Goal: Task Accomplishment & Management: Manage account settings

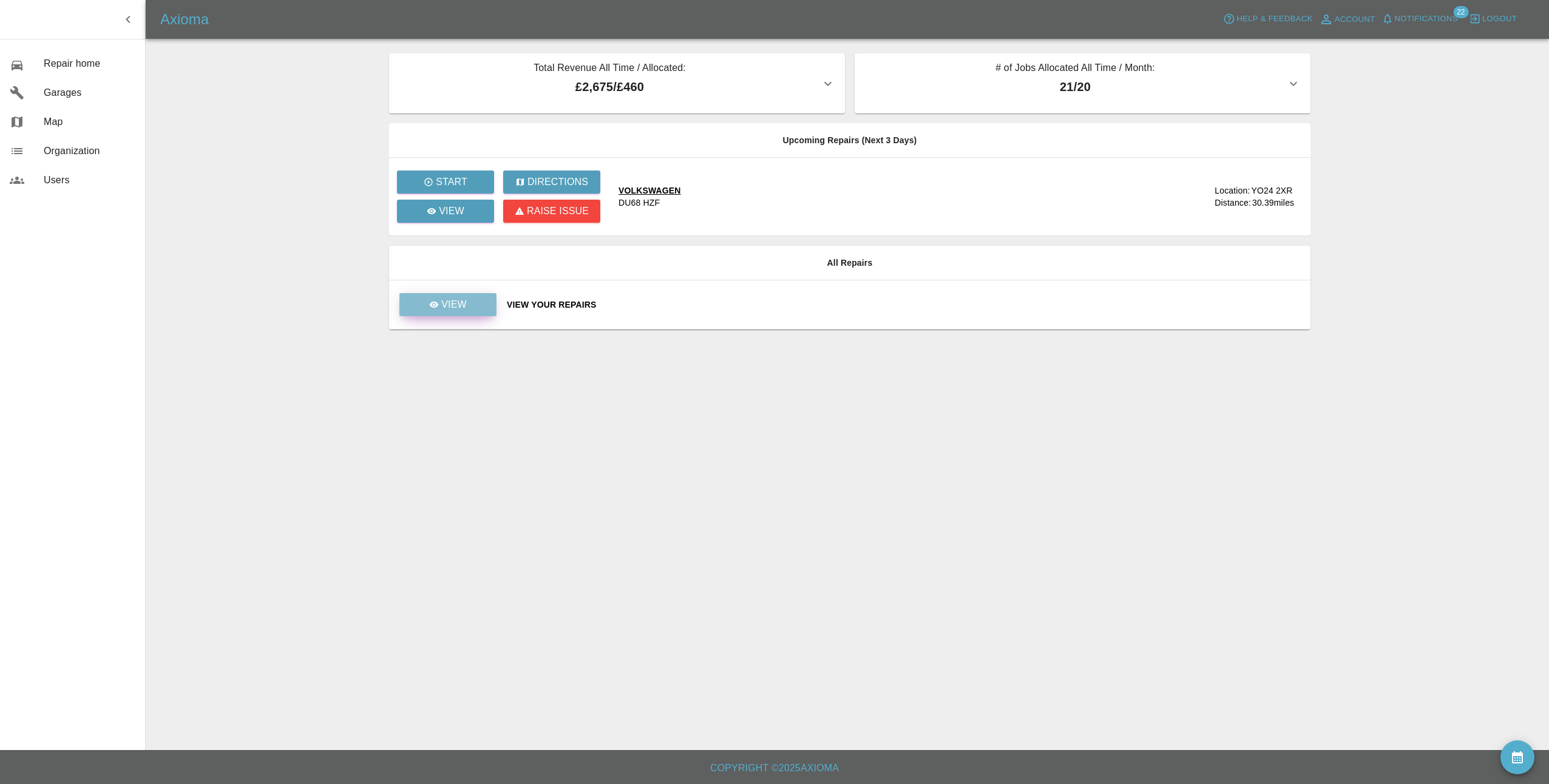
click at [452, 302] on p "View" at bounding box center [454, 304] width 26 height 15
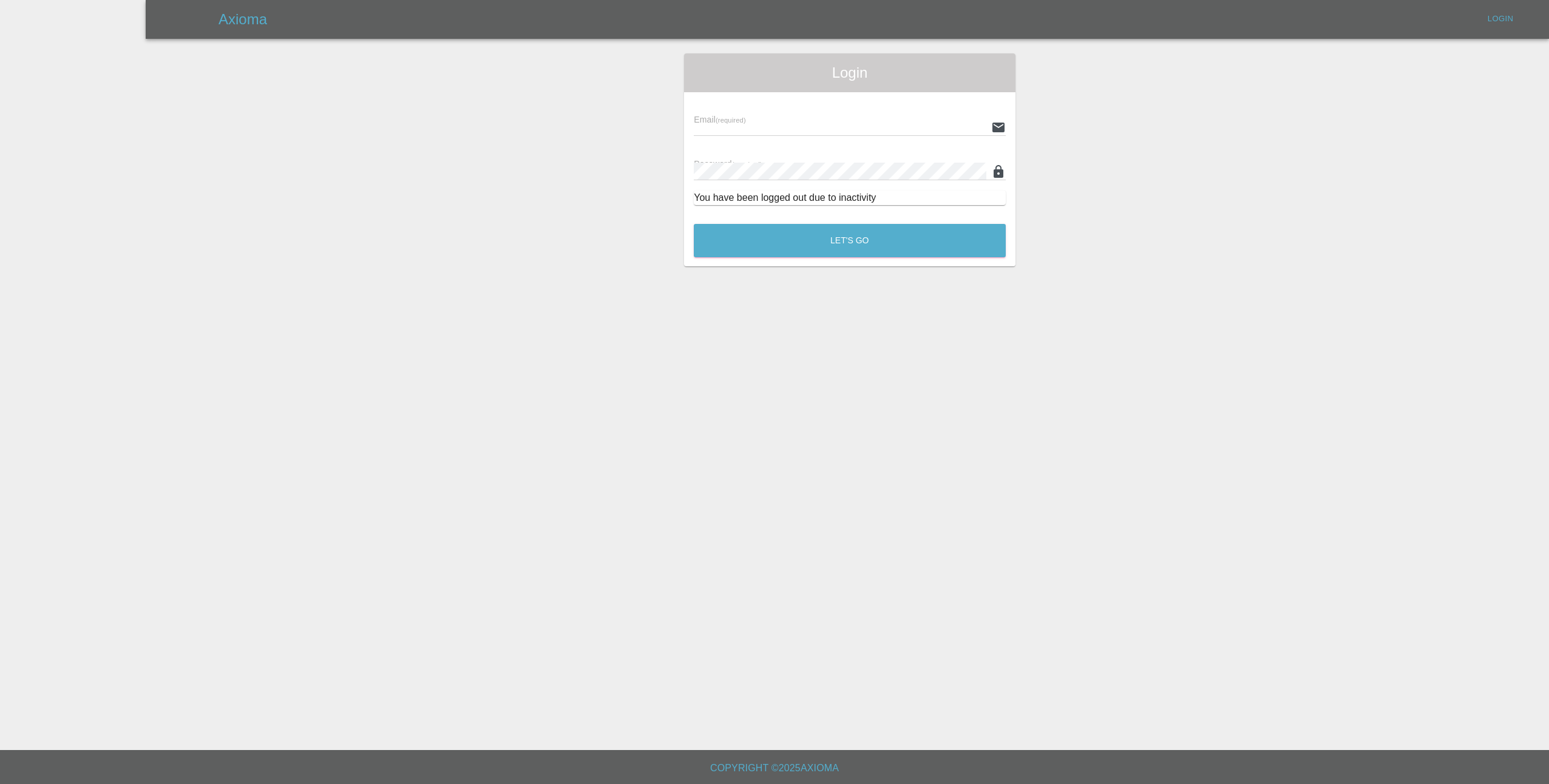
type input "[EMAIL_ADDRESS][DOMAIN_NAME]"
click at [764, 239] on button "Let's Go" at bounding box center [849, 241] width 312 height 33
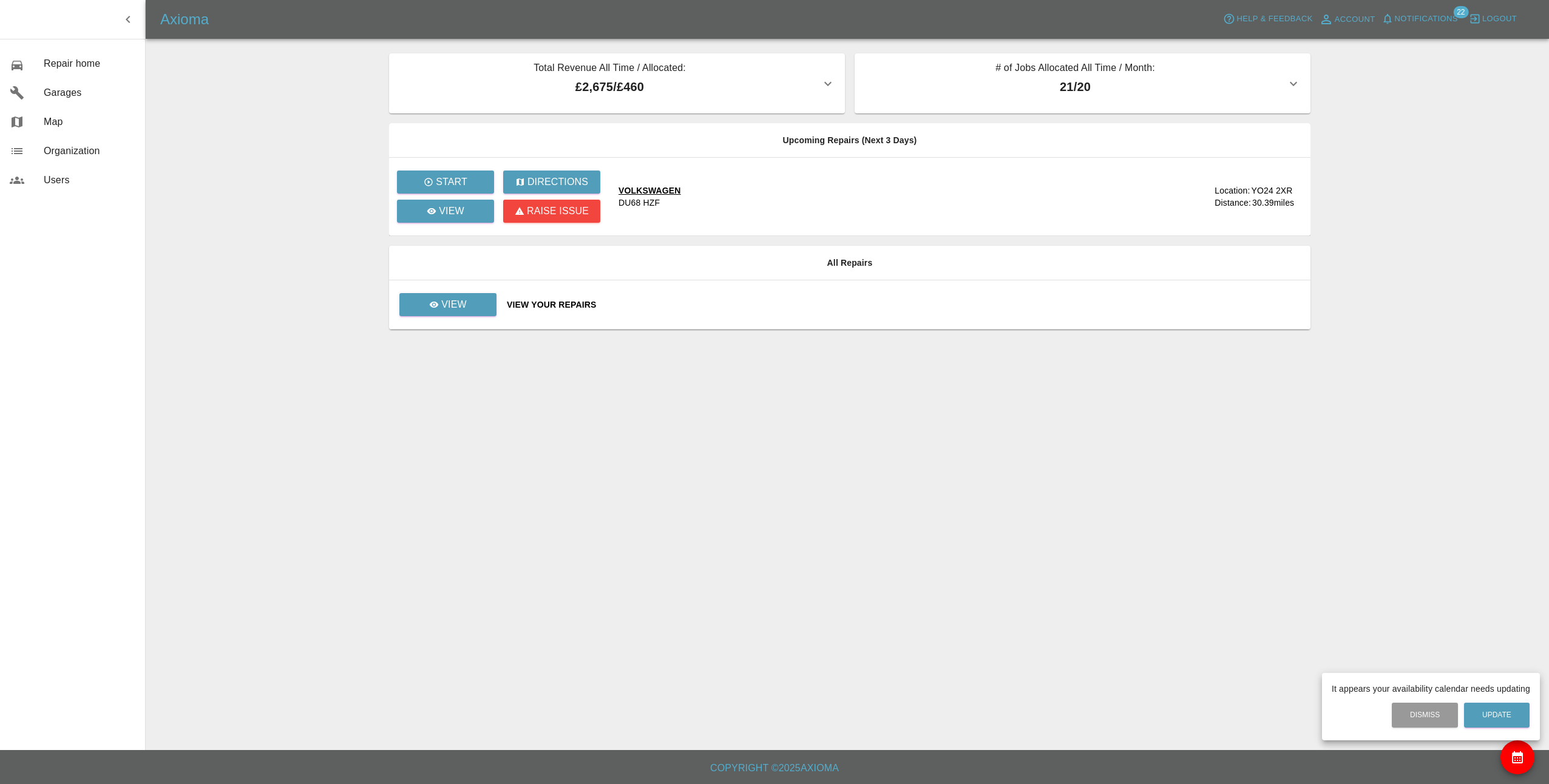
click at [469, 307] on div at bounding box center [774, 392] width 1549 height 784
click at [463, 302] on p "View" at bounding box center [454, 304] width 26 height 15
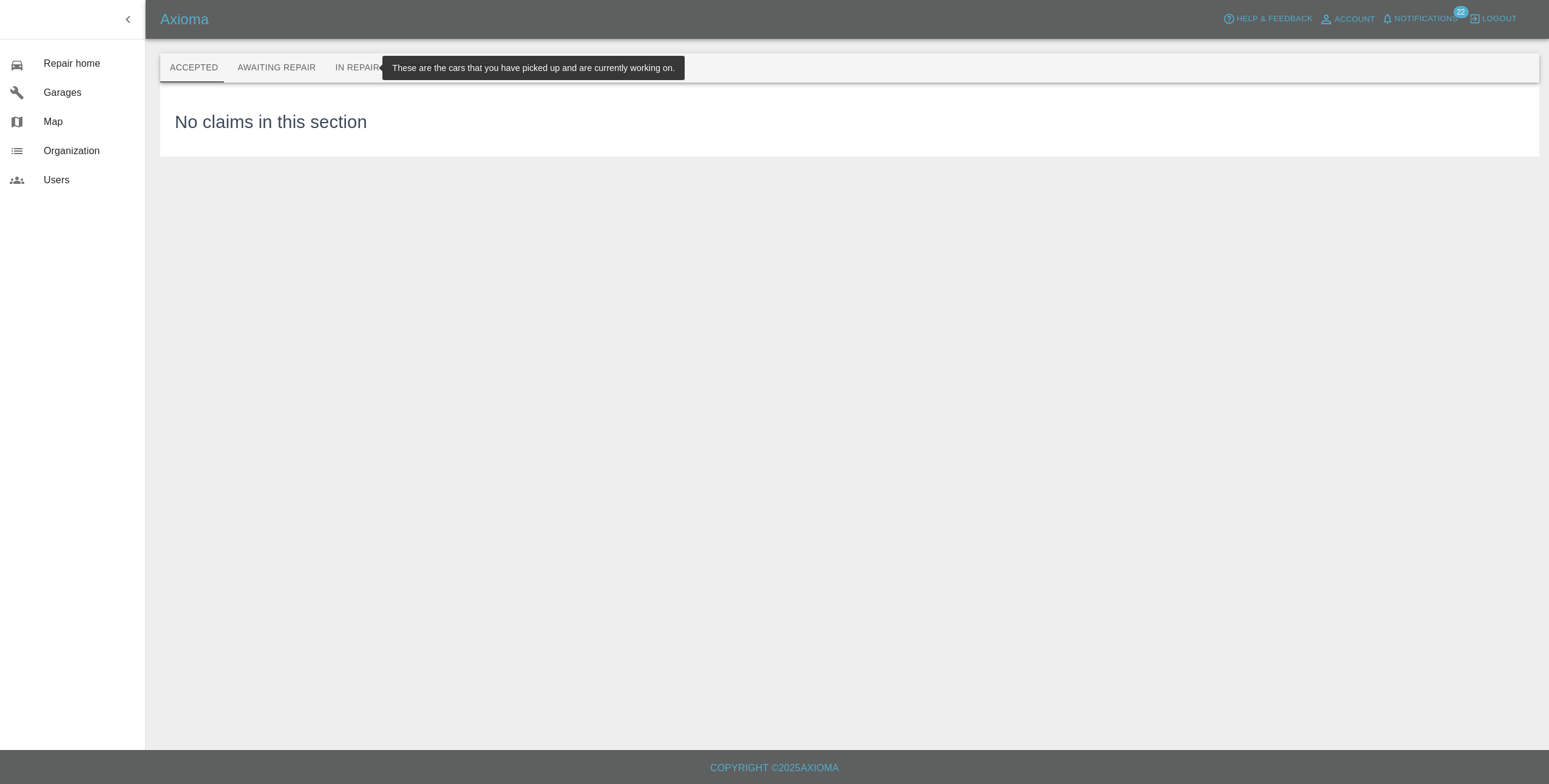
click at [331, 71] on button "In Repair" at bounding box center [358, 68] width 64 height 29
click at [292, 70] on button "Awaiting Repair" at bounding box center [276, 68] width 98 height 29
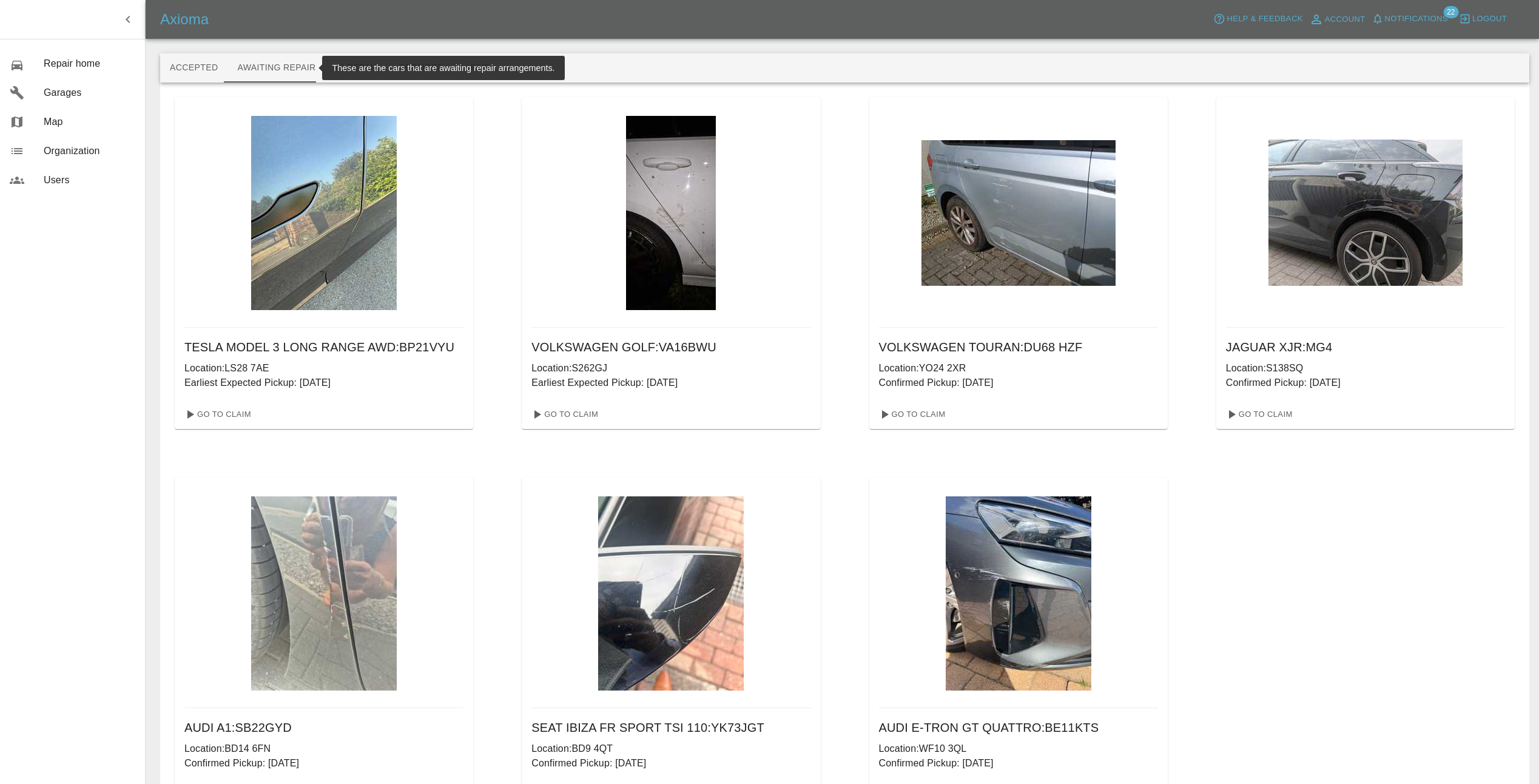
click at [1070, 210] on img at bounding box center [1019, 213] width 194 height 146
click at [926, 412] on link "Go To Claim" at bounding box center [912, 414] width 75 height 19
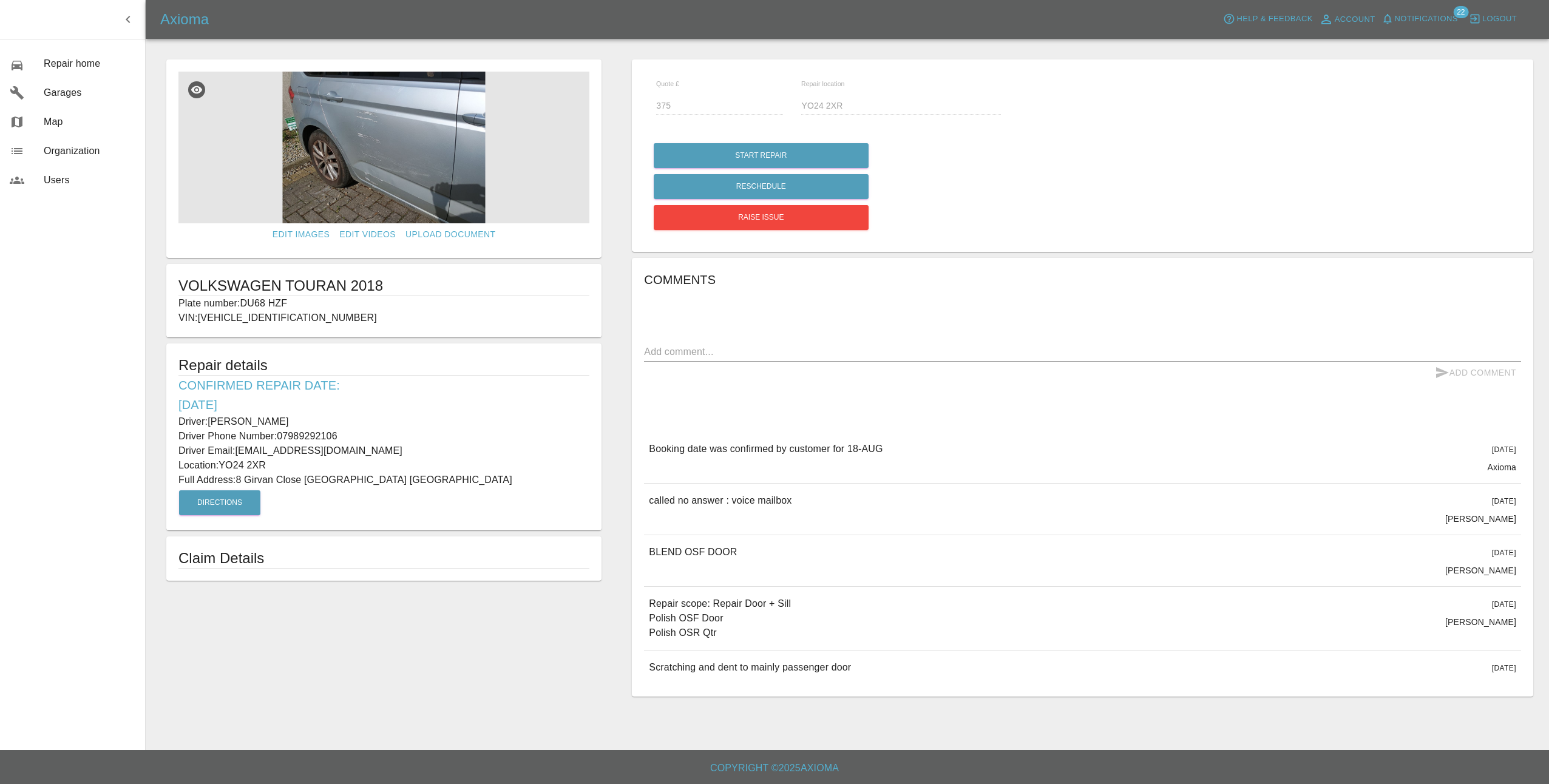
click at [491, 170] on img at bounding box center [384, 147] width 411 height 152
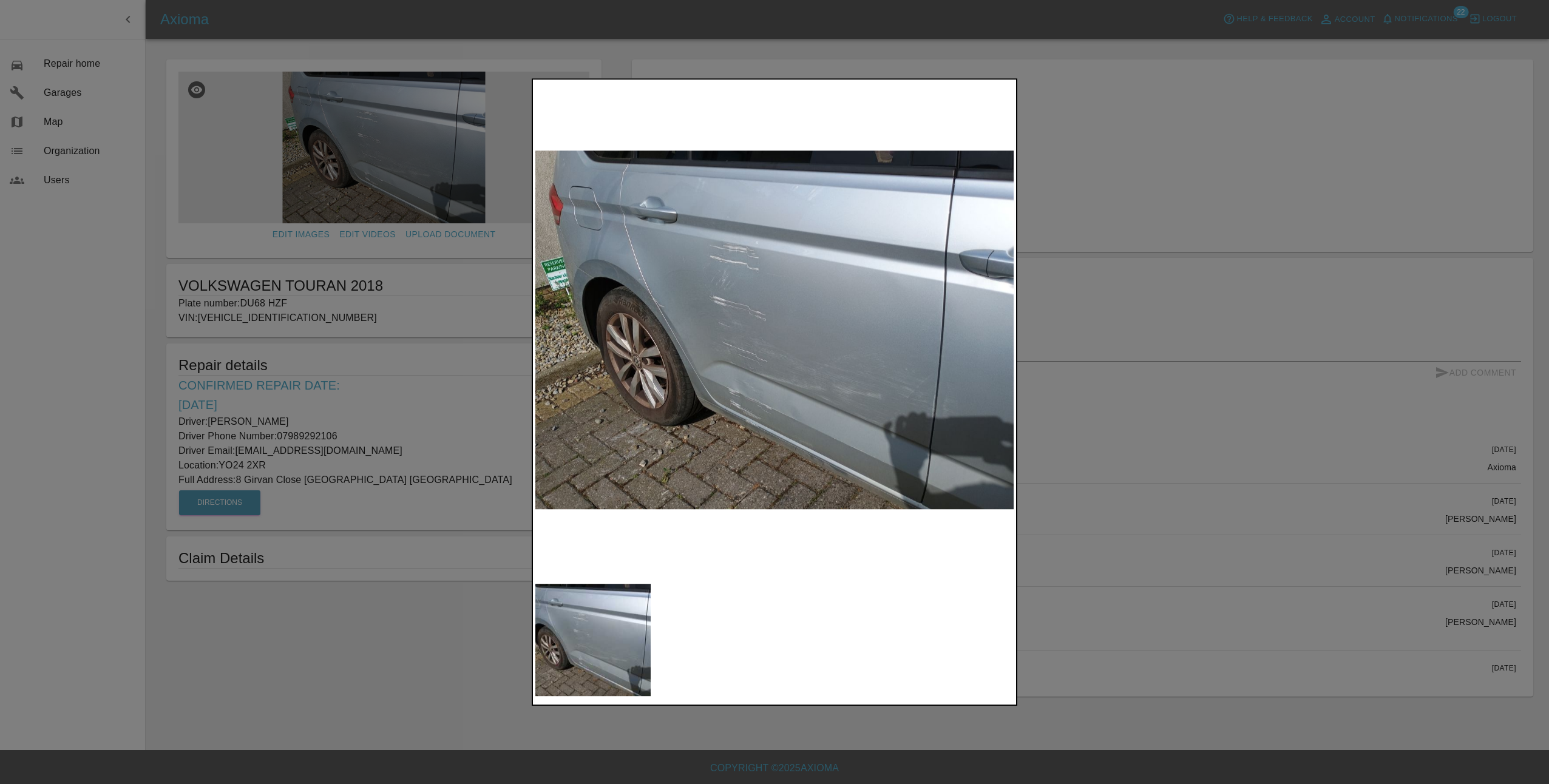
click at [1033, 436] on div at bounding box center [774, 392] width 1549 height 784
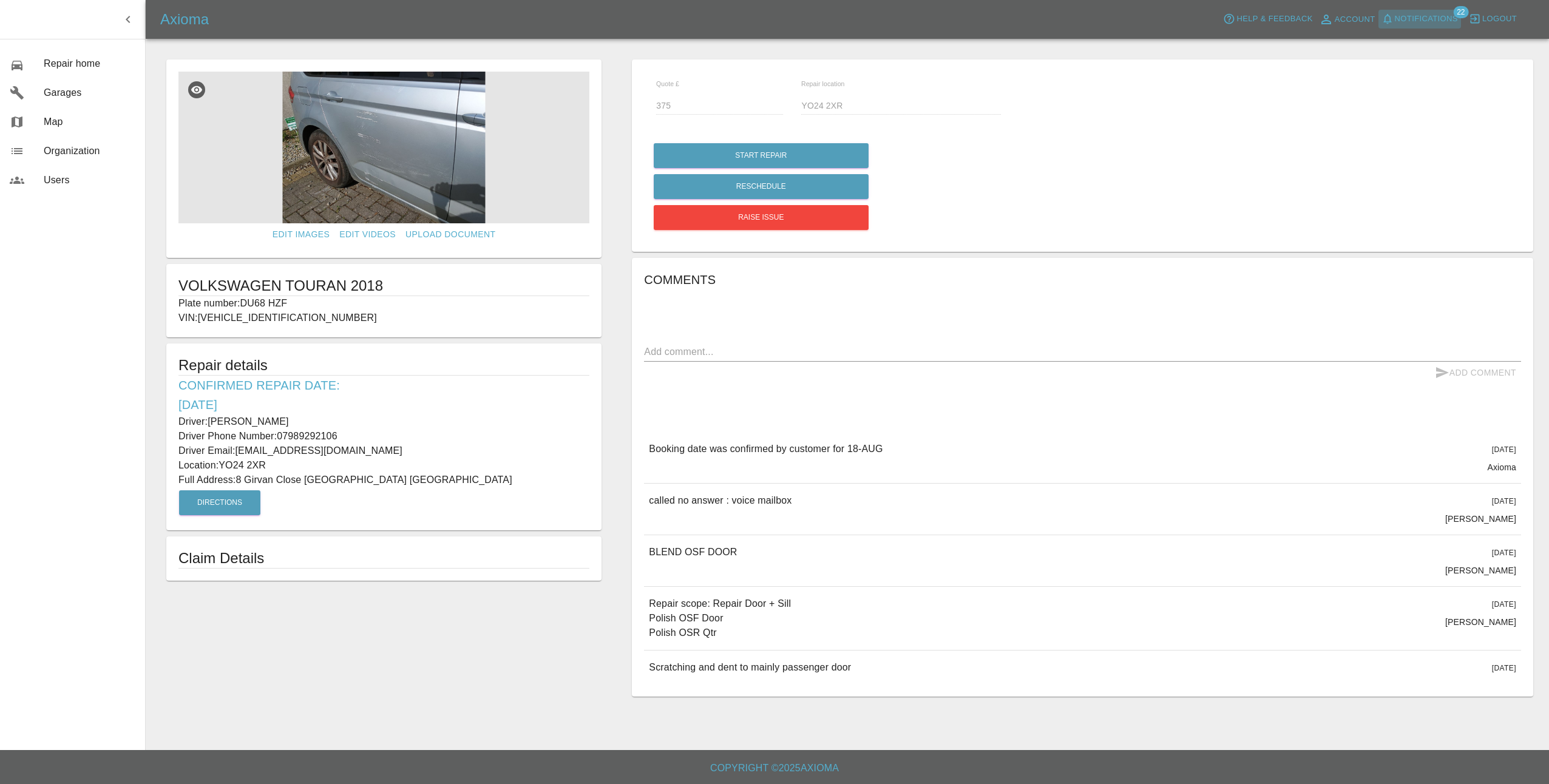
click at [1439, 19] on span "Notifications" at bounding box center [1425, 19] width 63 height 14
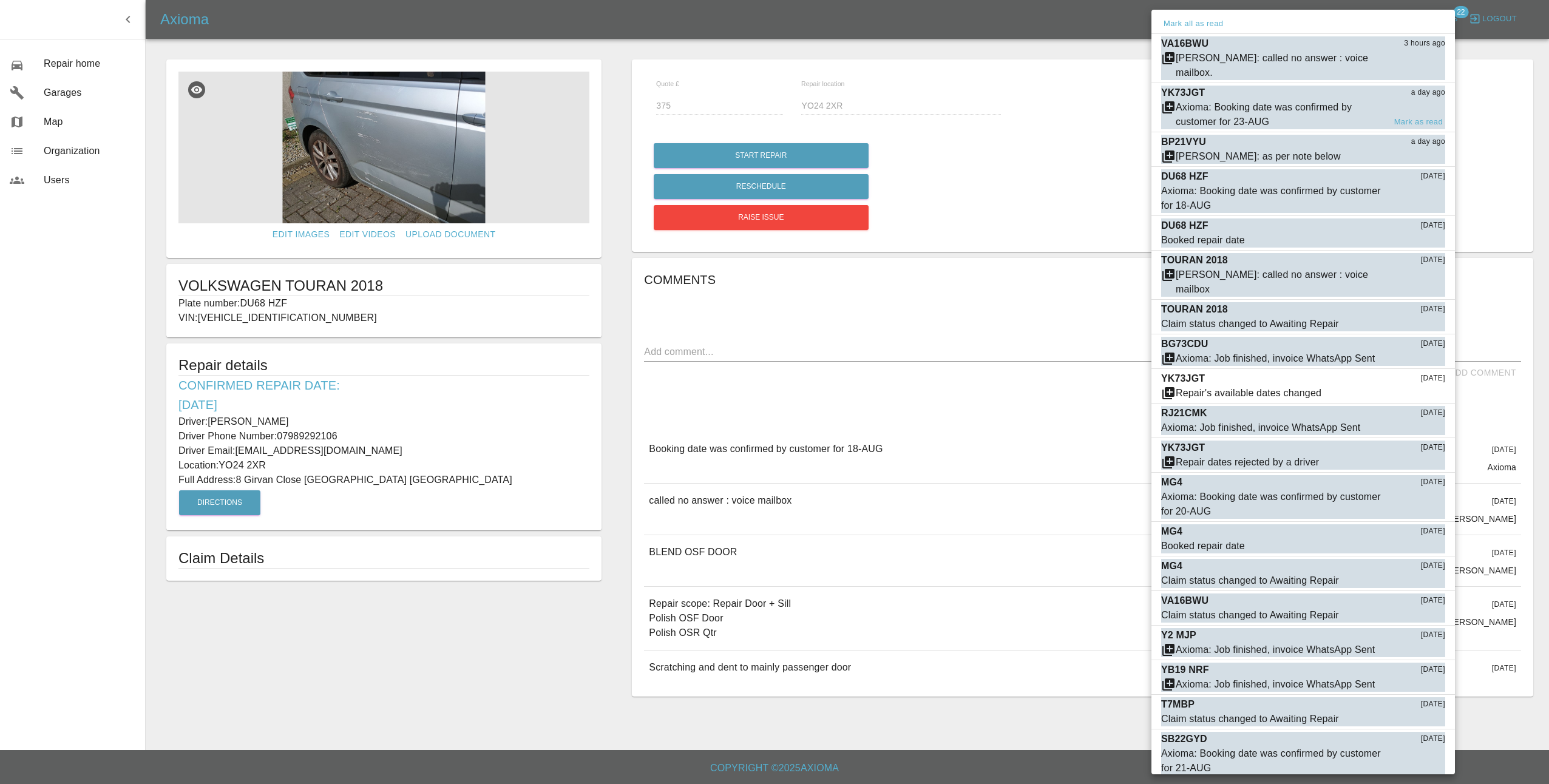
click at [1351, 100] on div "Axioma: Booking date was confirmed by customer for 23-AUG" at bounding box center [1280, 114] width 209 height 29
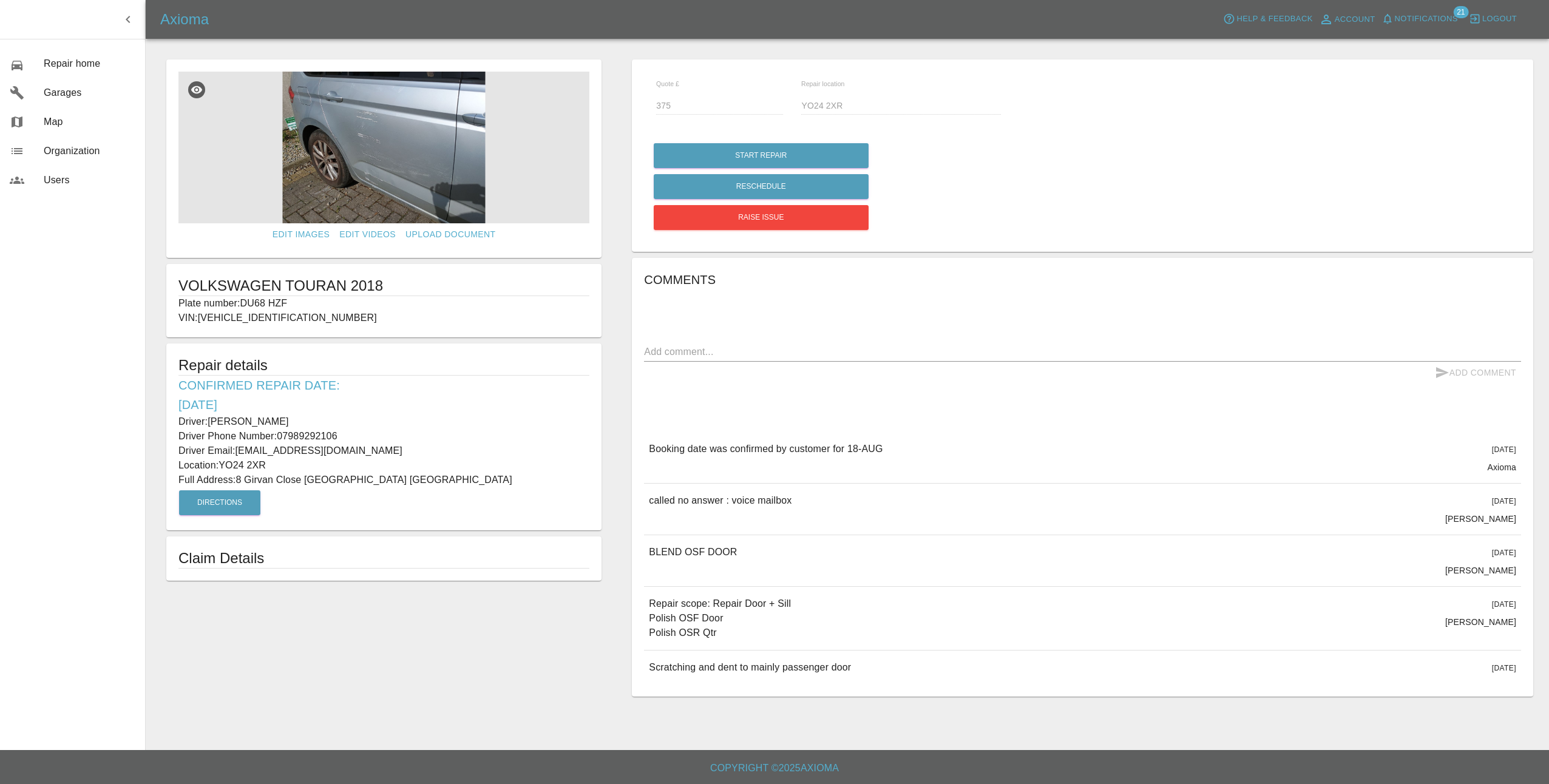
type input "270"
type input "BD9 4QT"
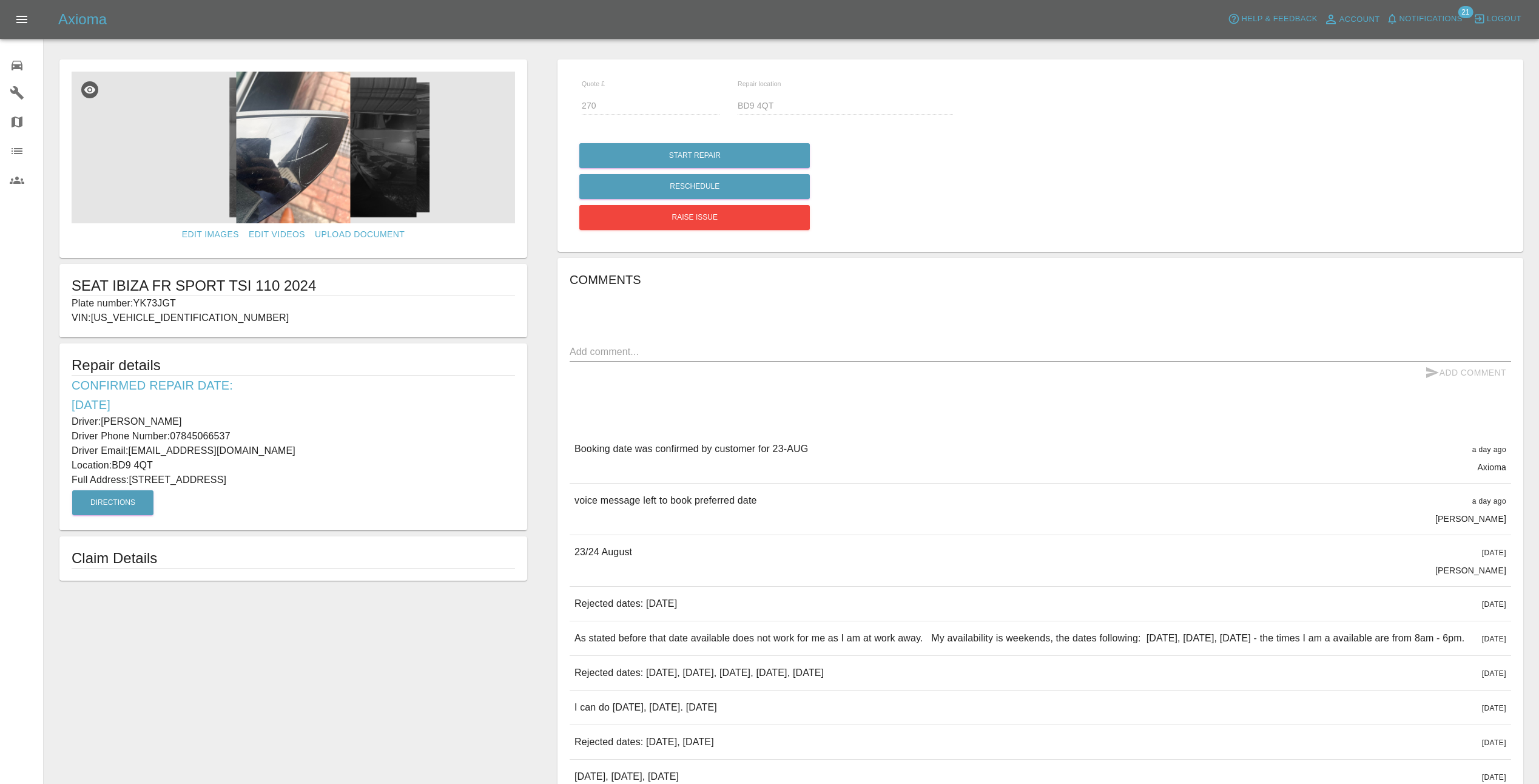
click at [275, 149] on img at bounding box center [293, 147] width 443 height 152
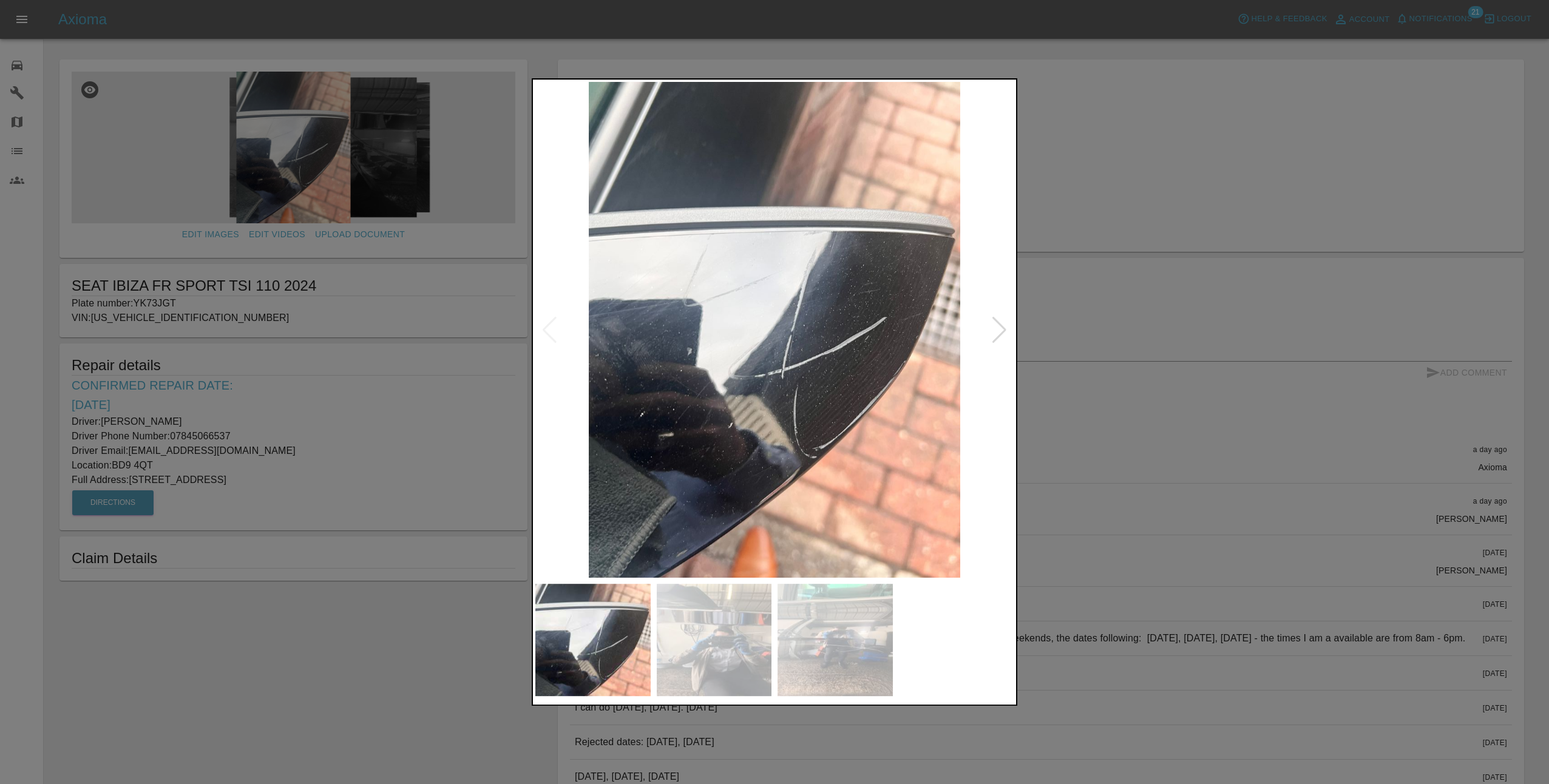
click at [996, 326] on div at bounding box center [999, 330] width 17 height 26
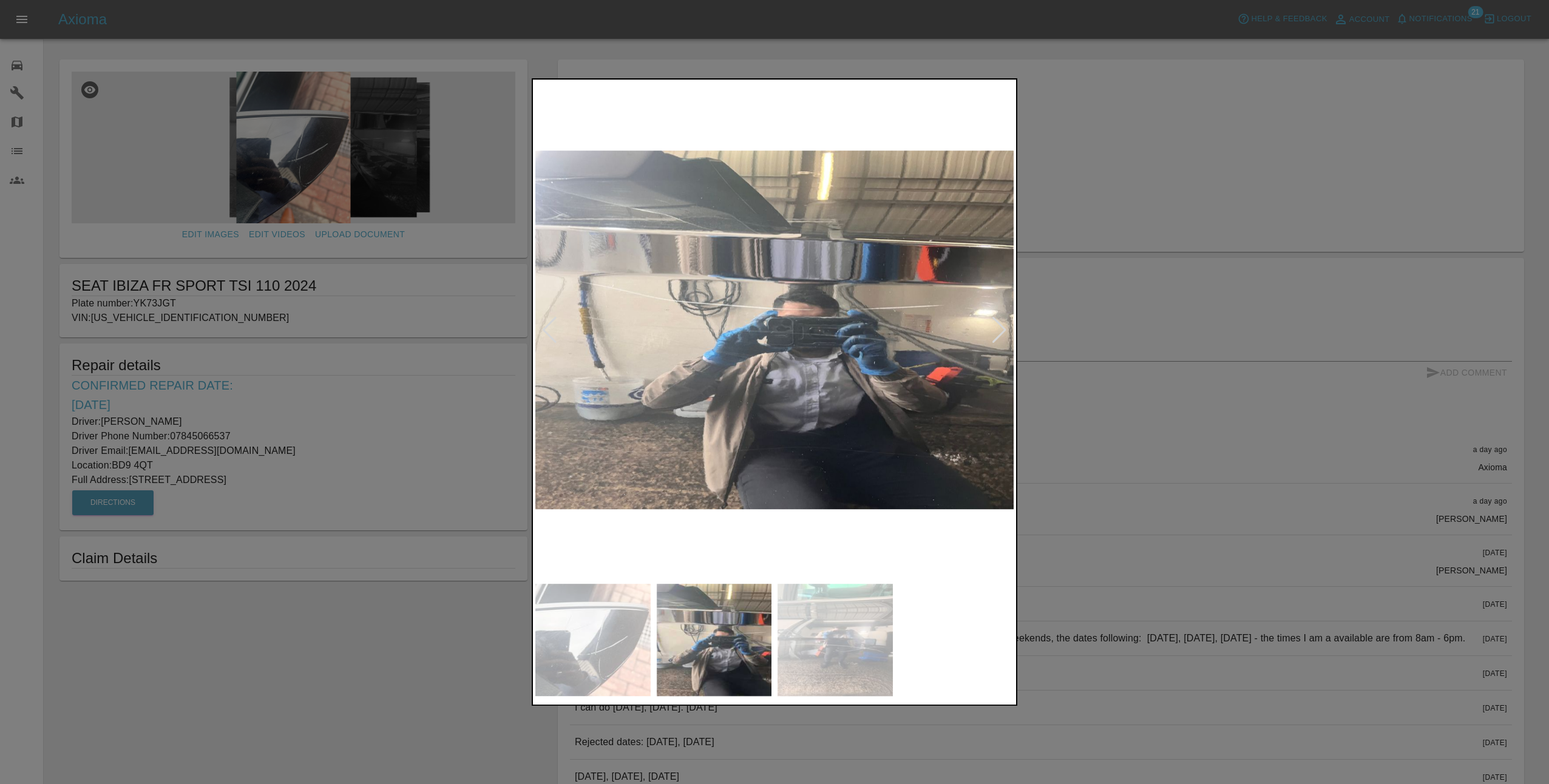
click at [1000, 330] on div at bounding box center [999, 330] width 17 height 26
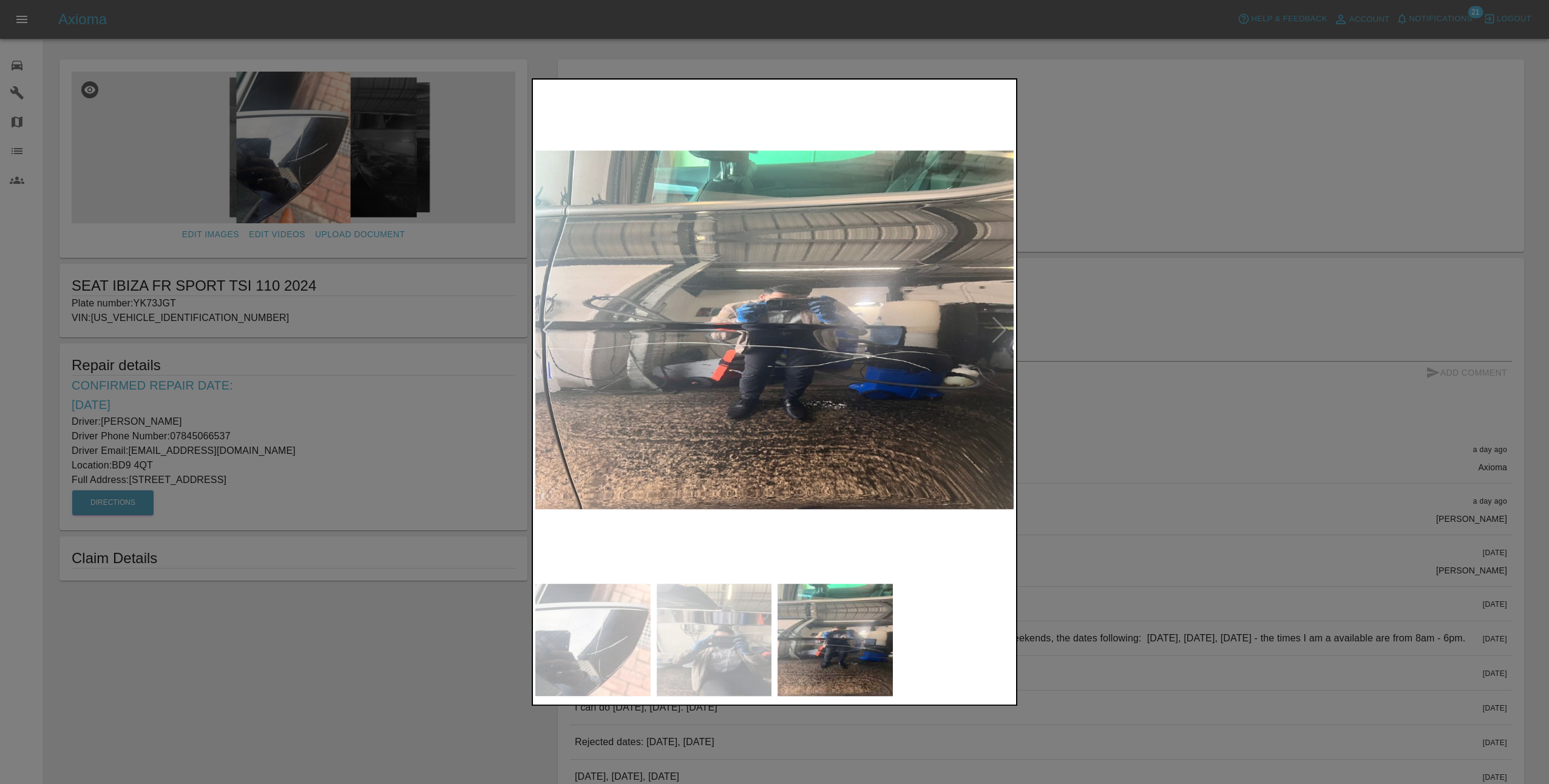
click at [1000, 330] on img at bounding box center [774, 330] width 478 height 495
click at [1090, 387] on div at bounding box center [774, 392] width 1549 height 784
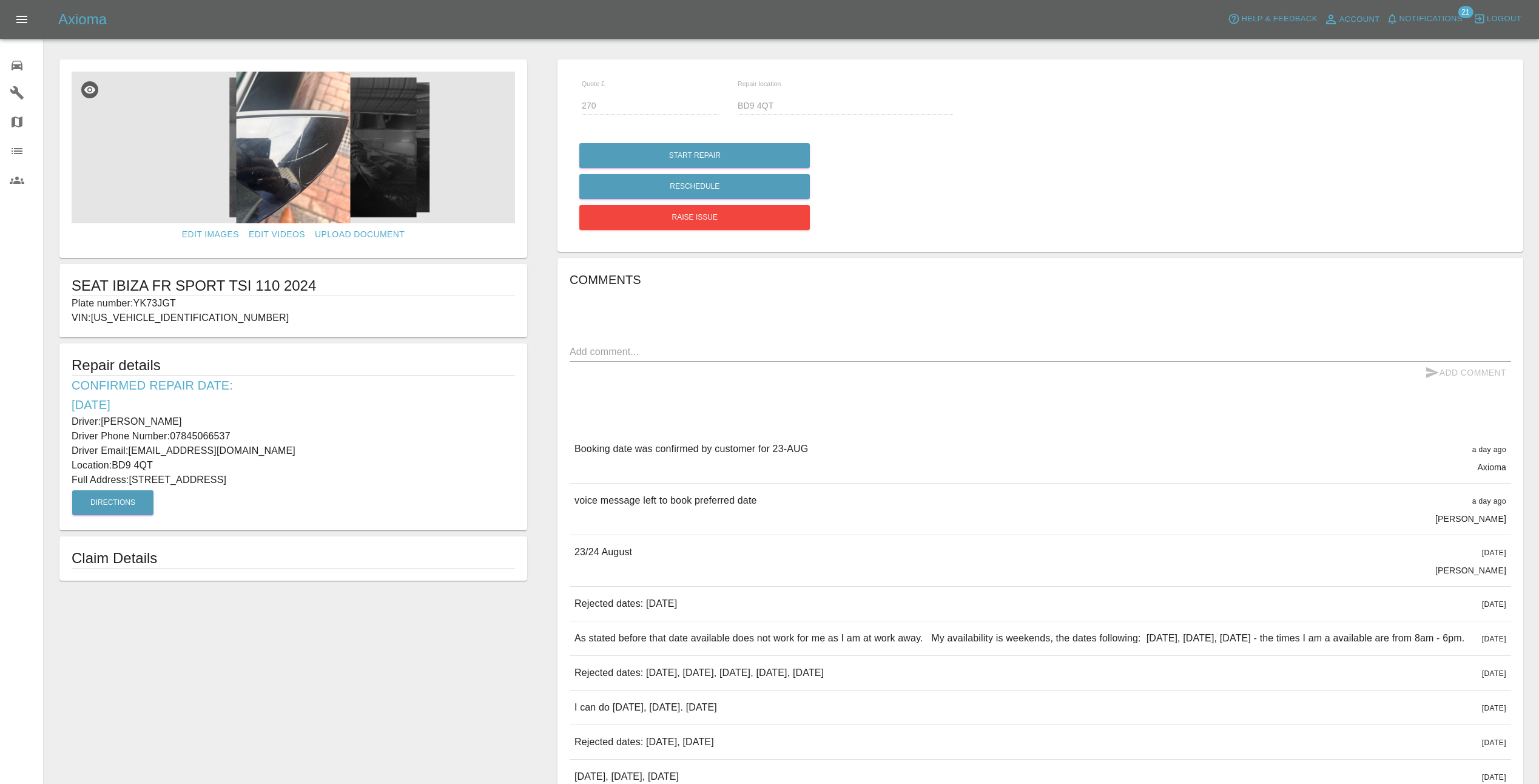
type input "375"
type input "YO24 2XR"
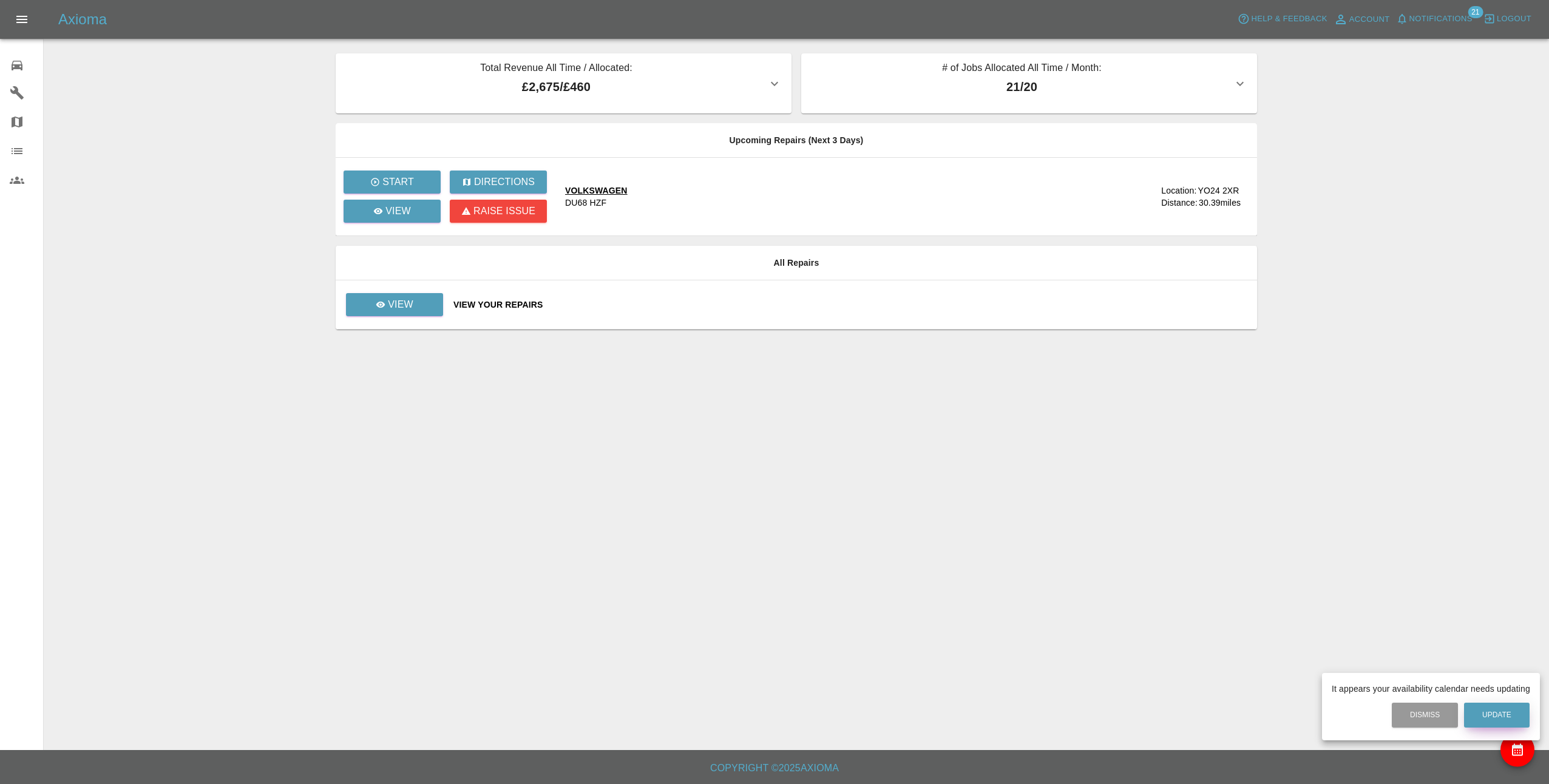
click at [1501, 710] on button "Update" at bounding box center [1496, 715] width 65 height 25
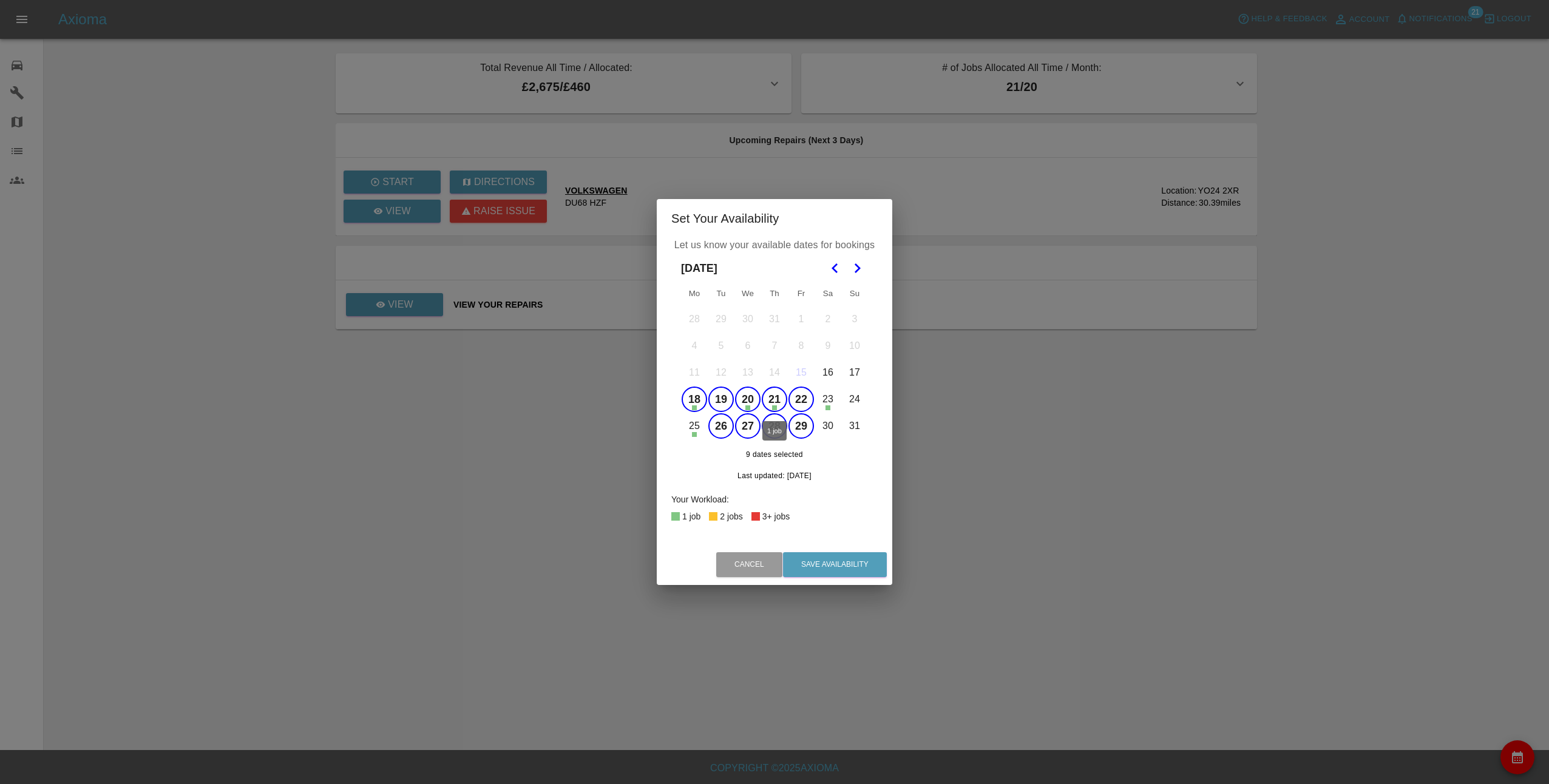
click at [772, 400] on button "21" at bounding box center [774, 399] width 26 height 26
click at [744, 395] on button "20" at bounding box center [747, 399] width 26 height 26
click at [689, 399] on button "18" at bounding box center [694, 399] width 26 height 26
click at [857, 270] on polygon "Go to the Next Month" at bounding box center [857, 269] width 6 height 10
click at [834, 271] on polygon "Go to the Previous Month" at bounding box center [834, 269] width 6 height 10
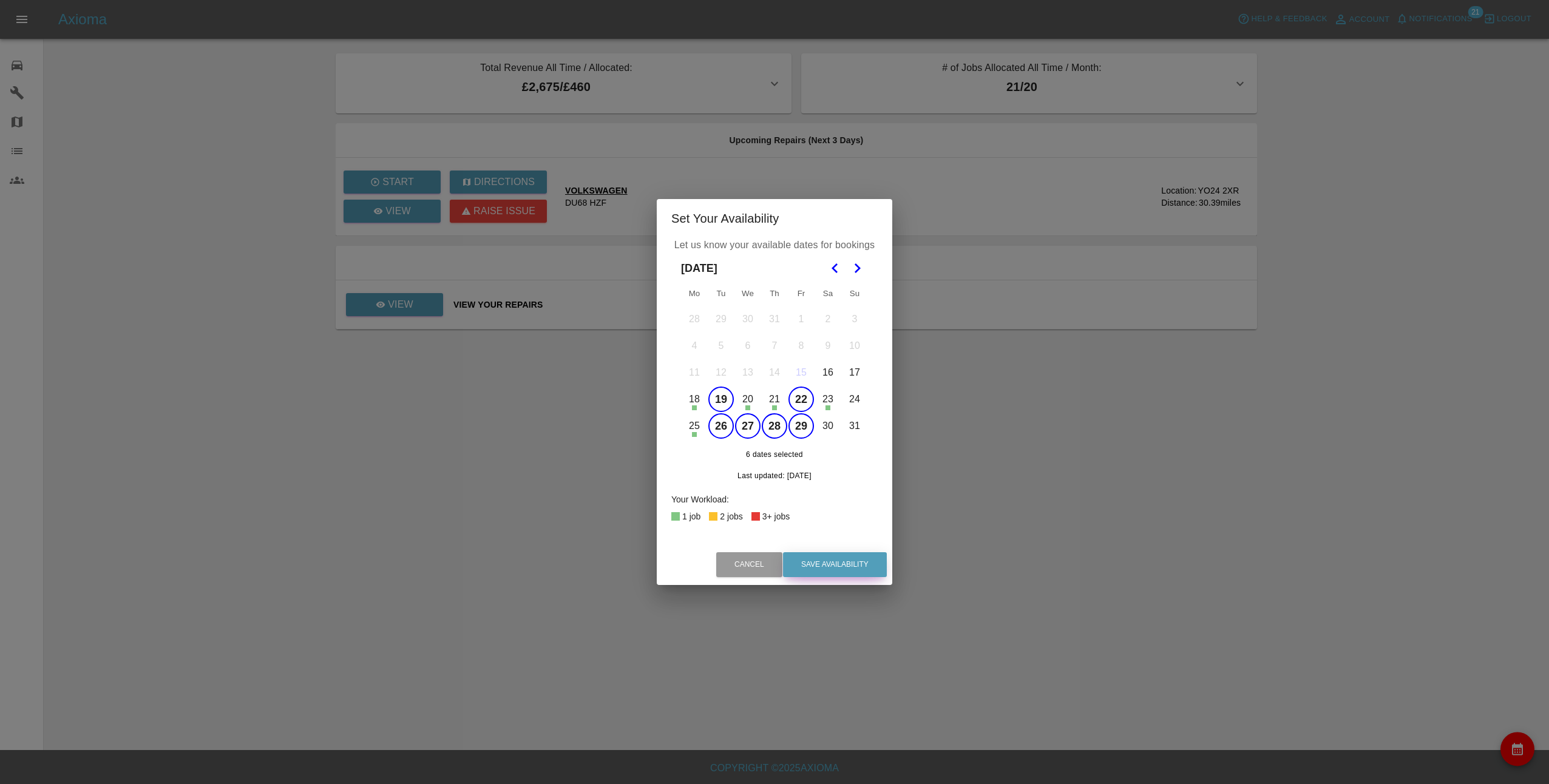
click at [846, 556] on button "Save Availability" at bounding box center [835, 565] width 104 height 25
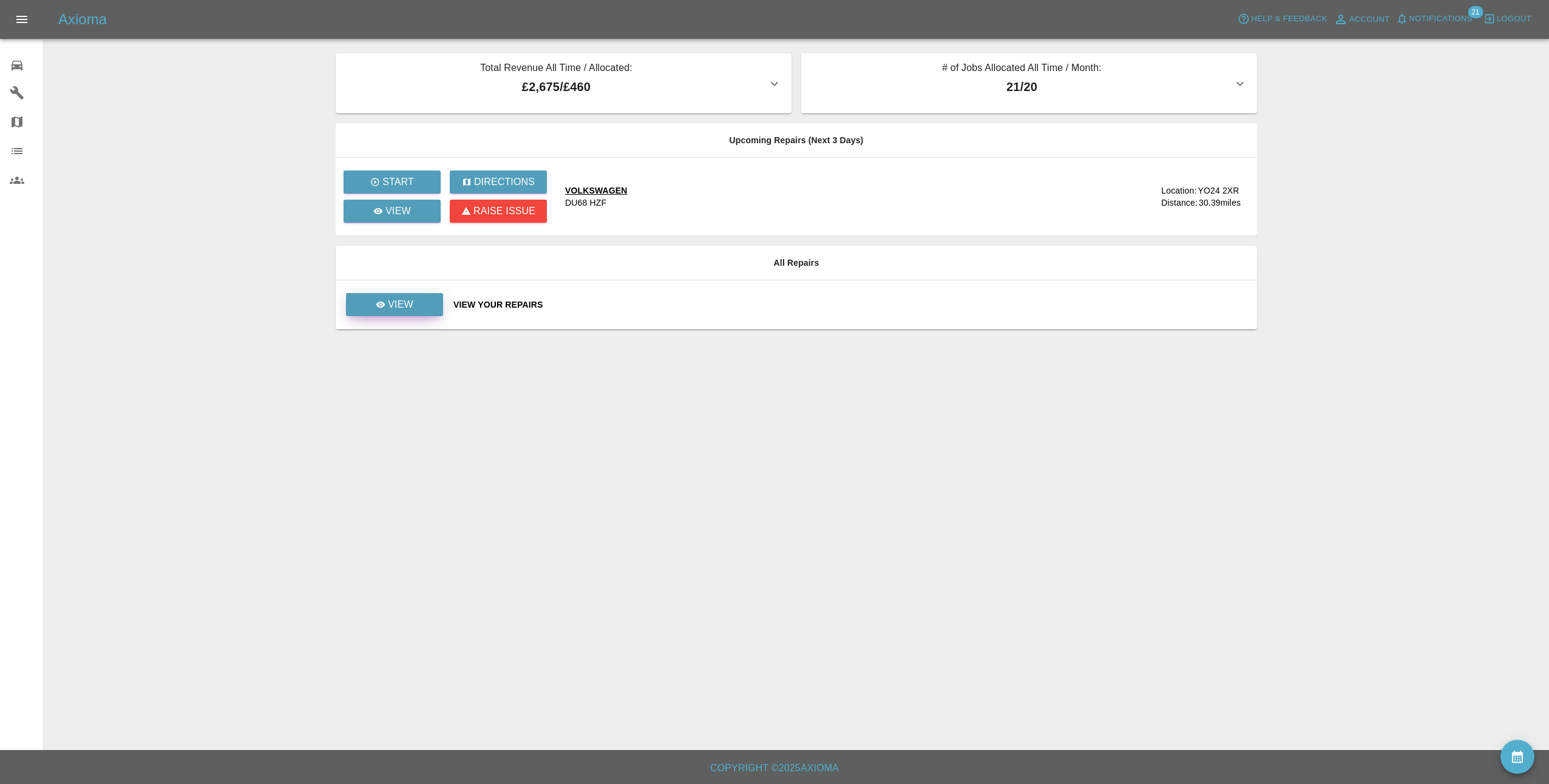
click at [375, 297] on link "View" at bounding box center [394, 304] width 97 height 23
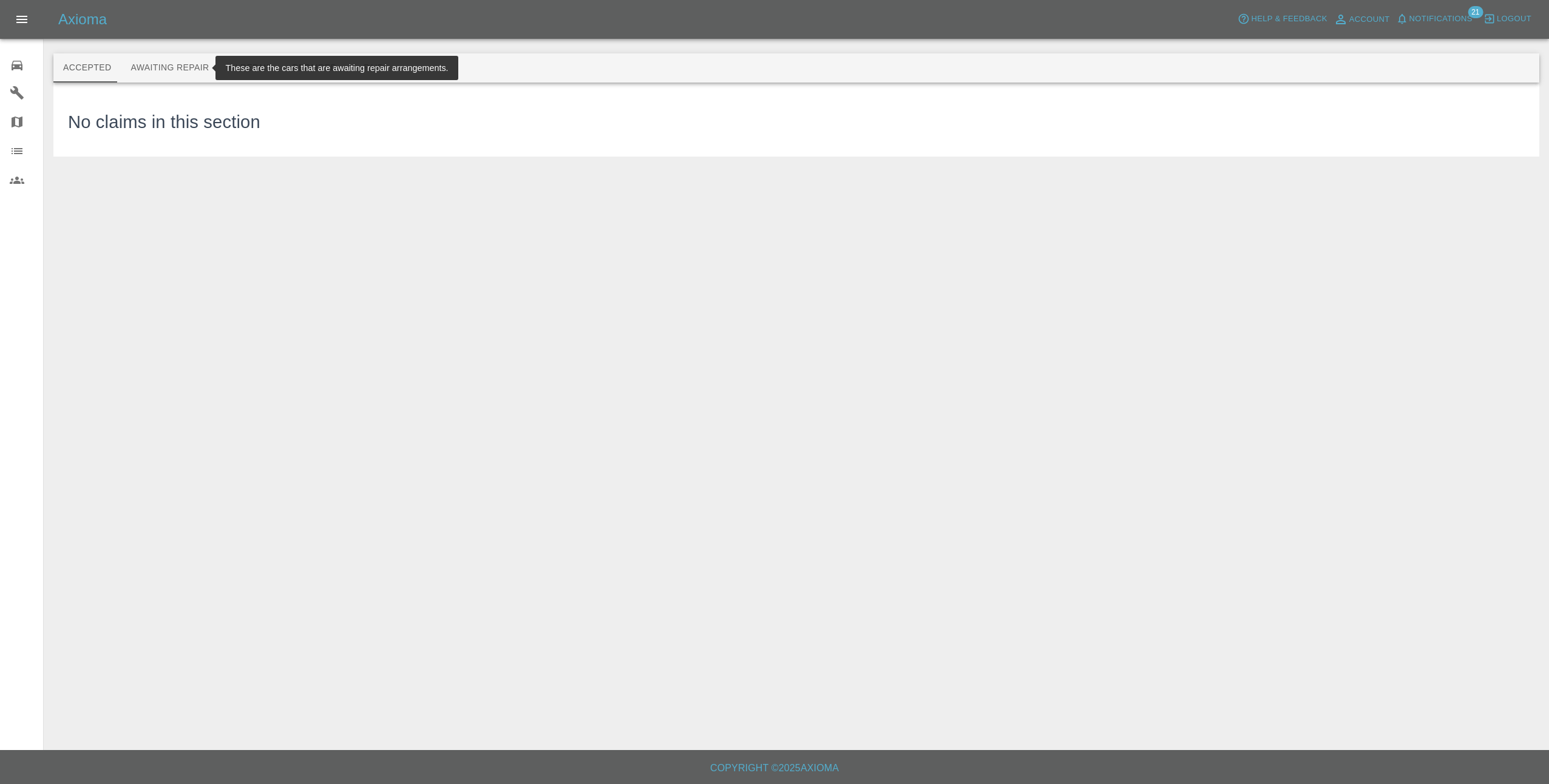
click at [178, 60] on button "Awaiting Repair" at bounding box center [169, 68] width 98 height 29
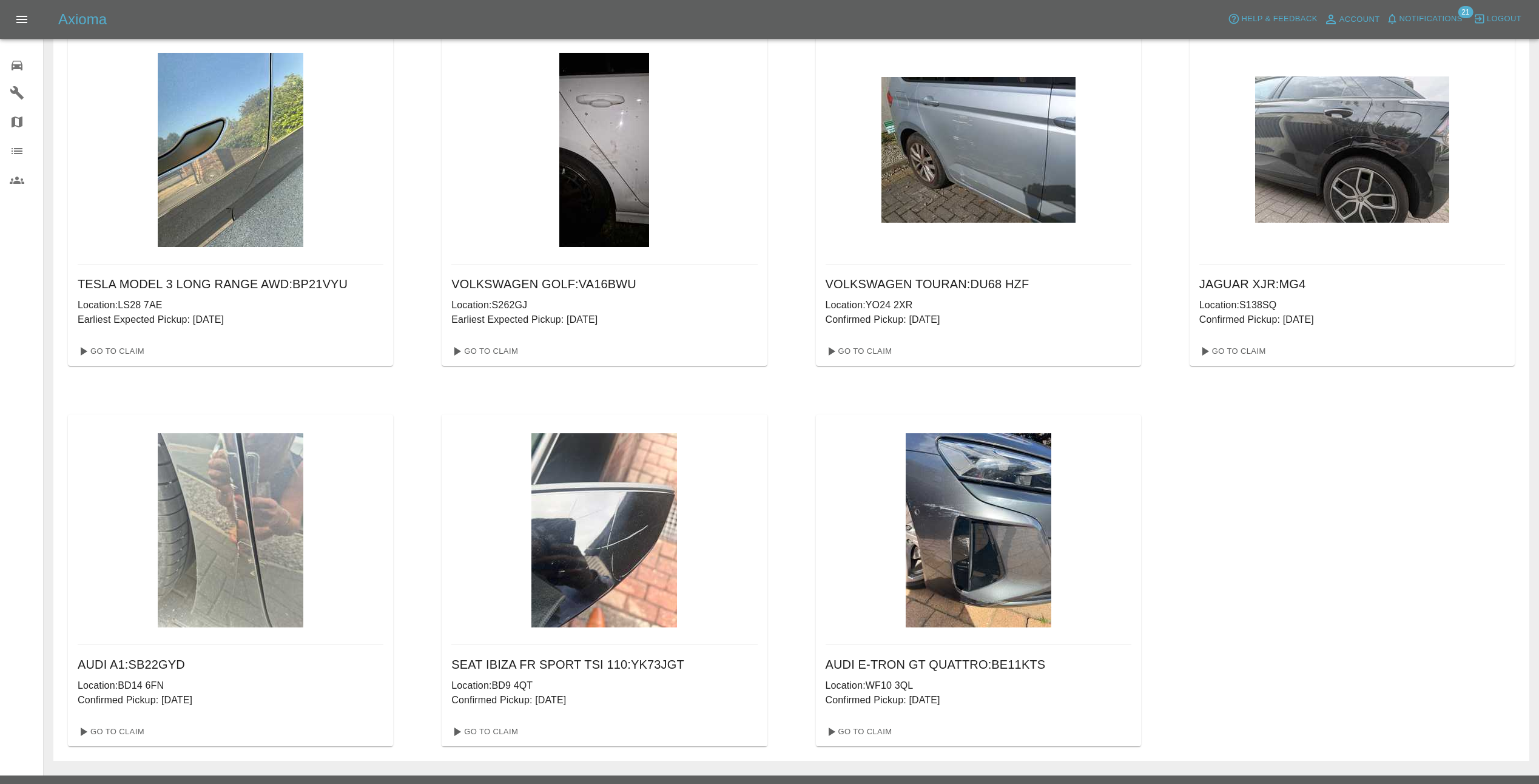
scroll to position [89, 0]
